Goal: Transaction & Acquisition: Purchase product/service

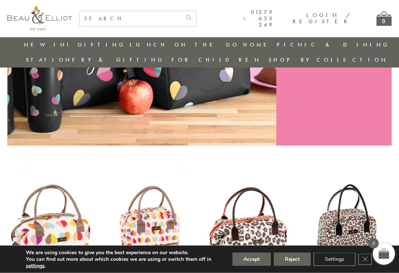
scroll to position [162, 0]
click at [245, 266] on button "Accept" at bounding box center [251, 259] width 38 height 13
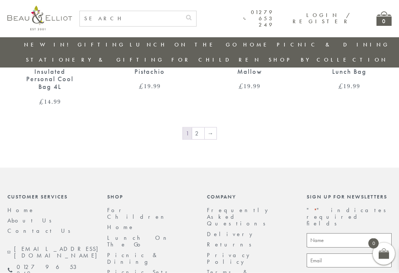
scroll to position [1154, 0]
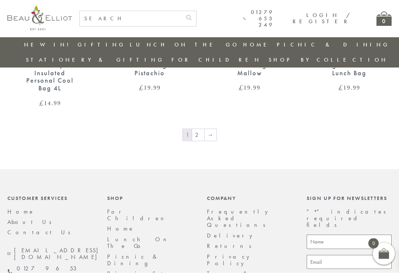
click at [208, 129] on link "→" at bounding box center [211, 135] width 12 height 12
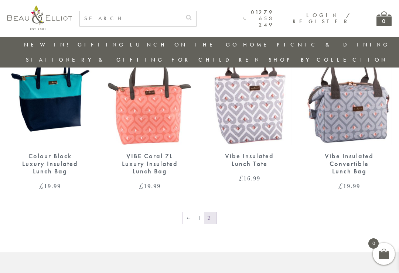
scroll to position [925, 0]
click at [191, 213] on link "←" at bounding box center [189, 219] width 12 height 12
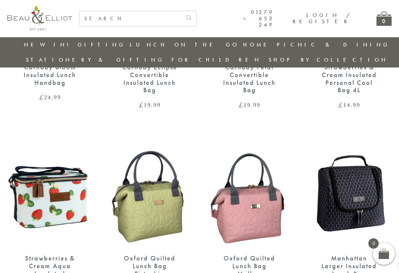
scroll to position [970, 0]
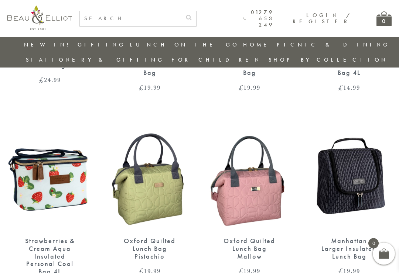
click at [40, 237] on div "Strawberries & Cream Aqua Insulated Personal Cool Bag 4L" at bounding box center [49, 256] width 59 height 38
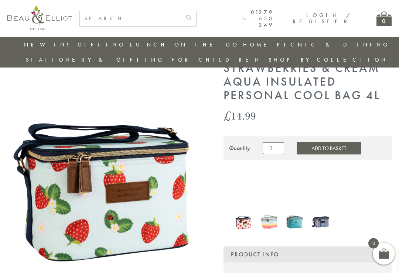
scroll to position [32, 0]
click at [240, 211] on img at bounding box center [244, 222] width 18 height 22
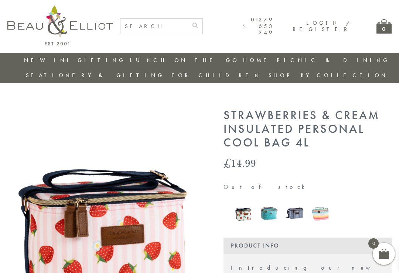
click at [266, 202] on img at bounding box center [269, 214] width 18 height 24
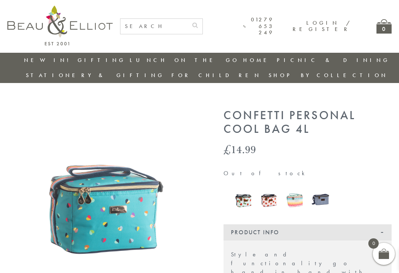
click at [292, 189] on img at bounding box center [295, 200] width 18 height 23
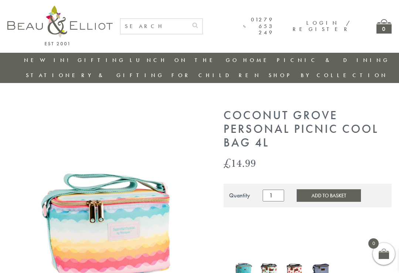
click at [320, 258] on img at bounding box center [320, 270] width 18 height 24
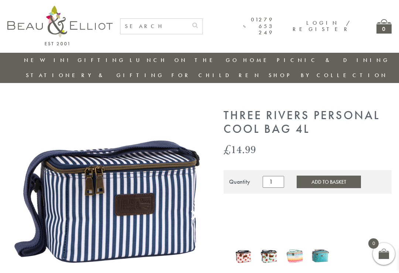
click at [268, 245] on img at bounding box center [269, 256] width 18 height 23
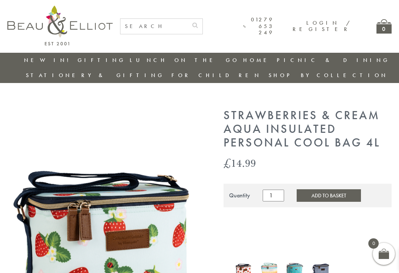
click at [71, 109] on img at bounding box center [105, 230] width 196 height 243
